Goal: Task Accomplishment & Management: Complete application form

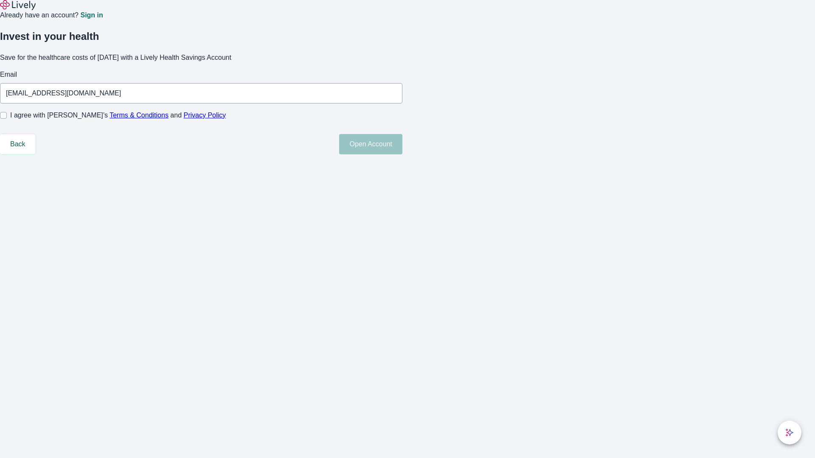
click at [7, 119] on input "I agree with Lively’s Terms & Conditions and Privacy Policy" at bounding box center [3, 115] width 7 height 7
checkbox input "true"
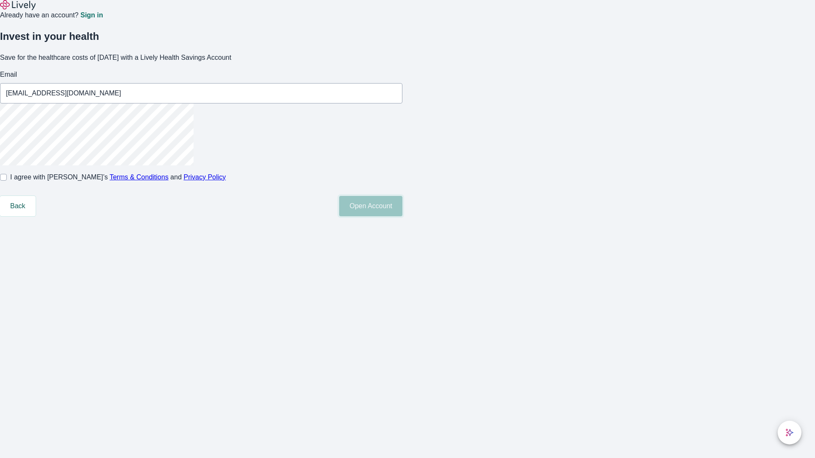
click at [402, 216] on button "Open Account" at bounding box center [370, 206] width 63 height 20
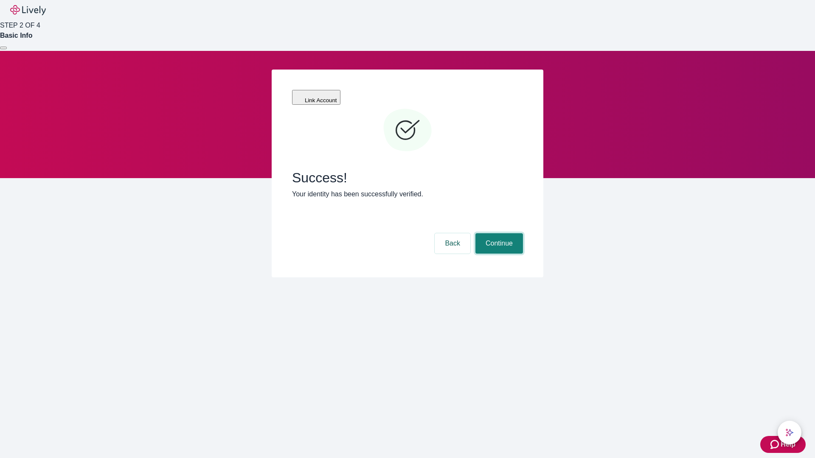
click at [498, 233] on button "Continue" at bounding box center [499, 243] width 48 height 20
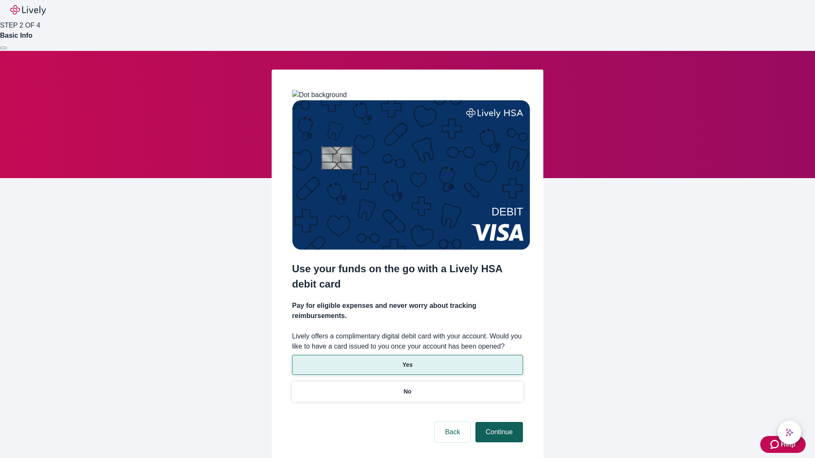
click at [407, 387] on p "No" at bounding box center [408, 391] width 8 height 9
click at [498, 422] on button "Continue" at bounding box center [499, 432] width 48 height 20
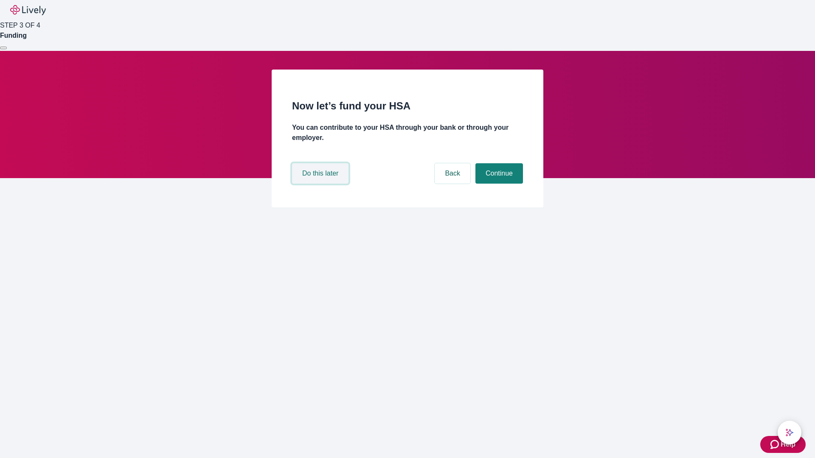
click at [321, 184] on button "Do this later" at bounding box center [320, 173] width 56 height 20
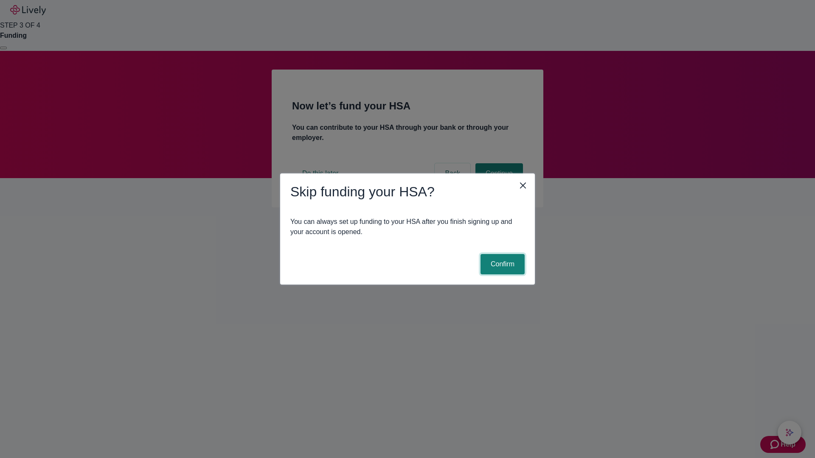
click at [501, 264] on button "Confirm" at bounding box center [502, 264] width 44 height 20
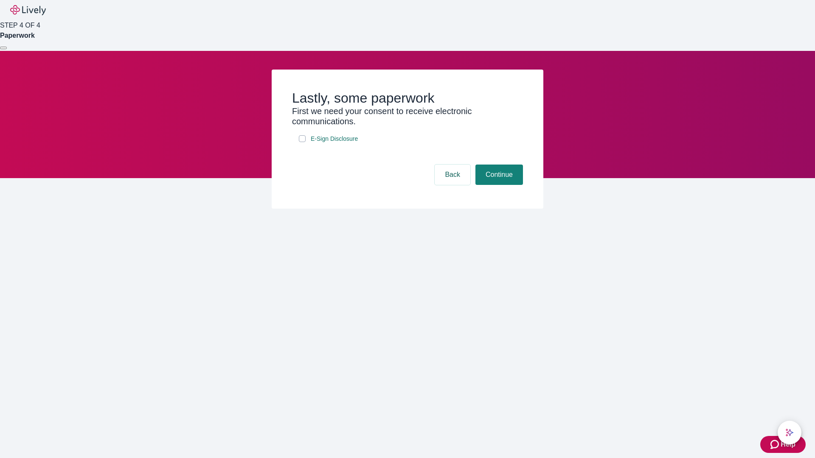
click at [302, 142] on input "E-Sign Disclosure" at bounding box center [302, 138] width 7 height 7
checkbox input "true"
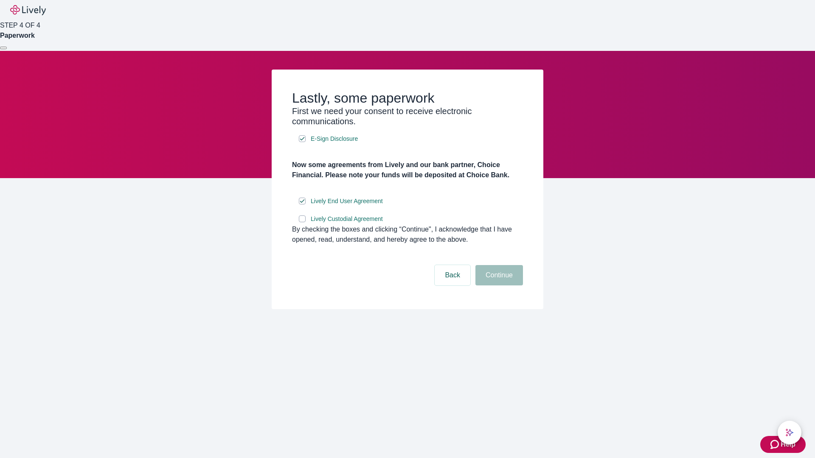
click at [302, 222] on input "Lively Custodial Agreement" at bounding box center [302, 219] width 7 height 7
checkbox input "true"
click at [498, 286] on button "Continue" at bounding box center [499, 275] width 48 height 20
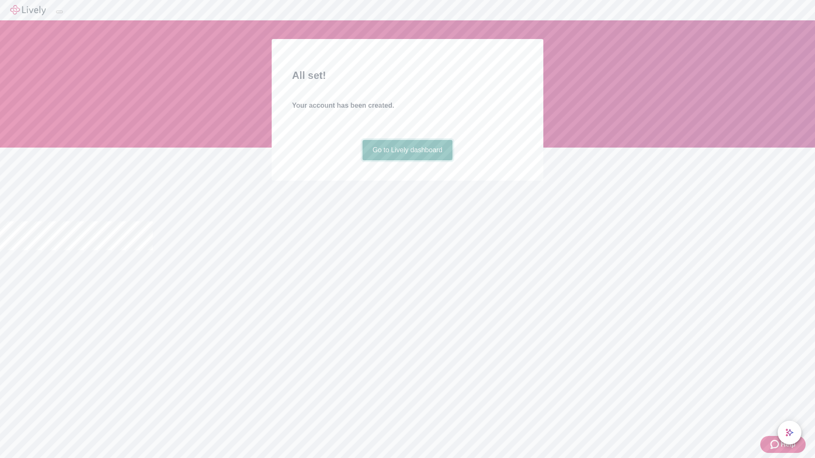
click at [407, 160] on link "Go to Lively dashboard" at bounding box center [407, 150] width 90 height 20
